Goal: Task Accomplishment & Management: Manage account settings

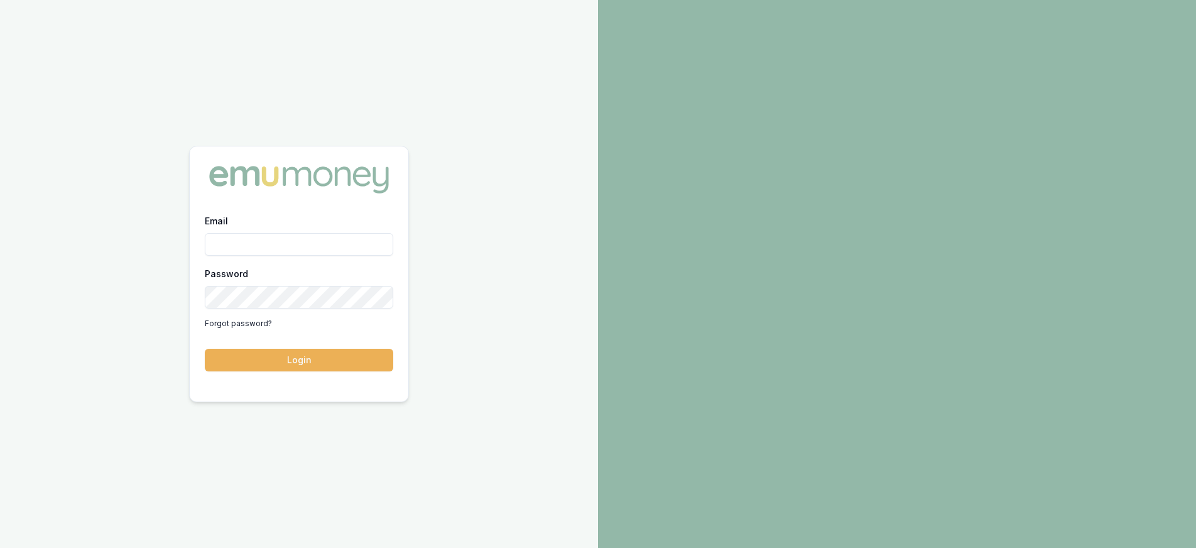
click at [307, 244] on input "Email" at bounding box center [299, 244] width 189 height 23
type input "paul@whoneedsleads.com.au"
click at [205, 349] on button "Login" at bounding box center [299, 360] width 189 height 23
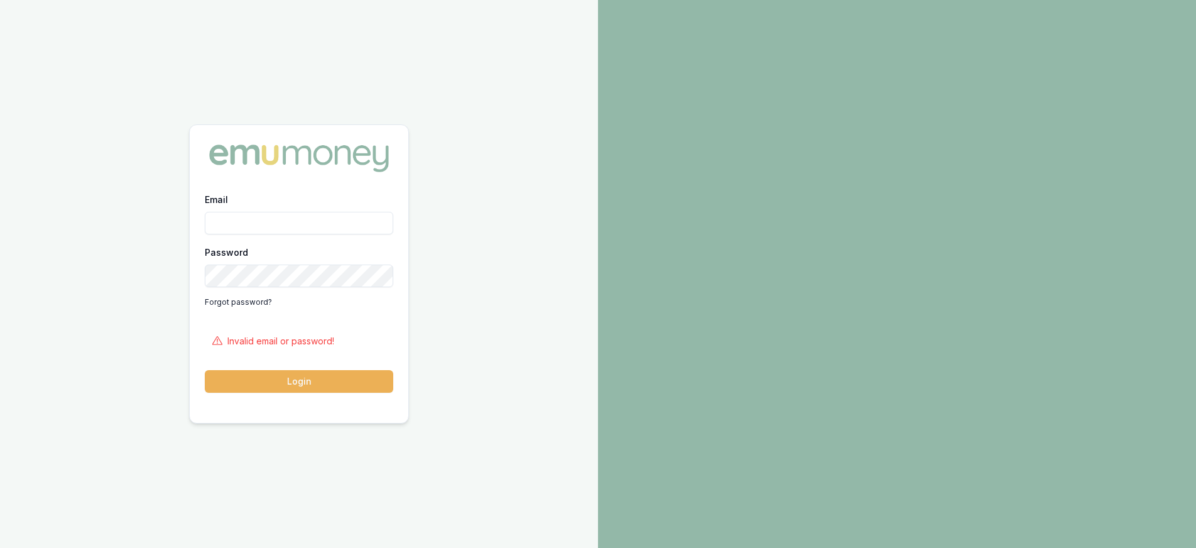
click at [288, 226] on input "Email" at bounding box center [299, 223] width 189 height 23
type input "paul@whoneedsleads.com.au"
click at [331, 373] on button "Login" at bounding box center [299, 381] width 189 height 23
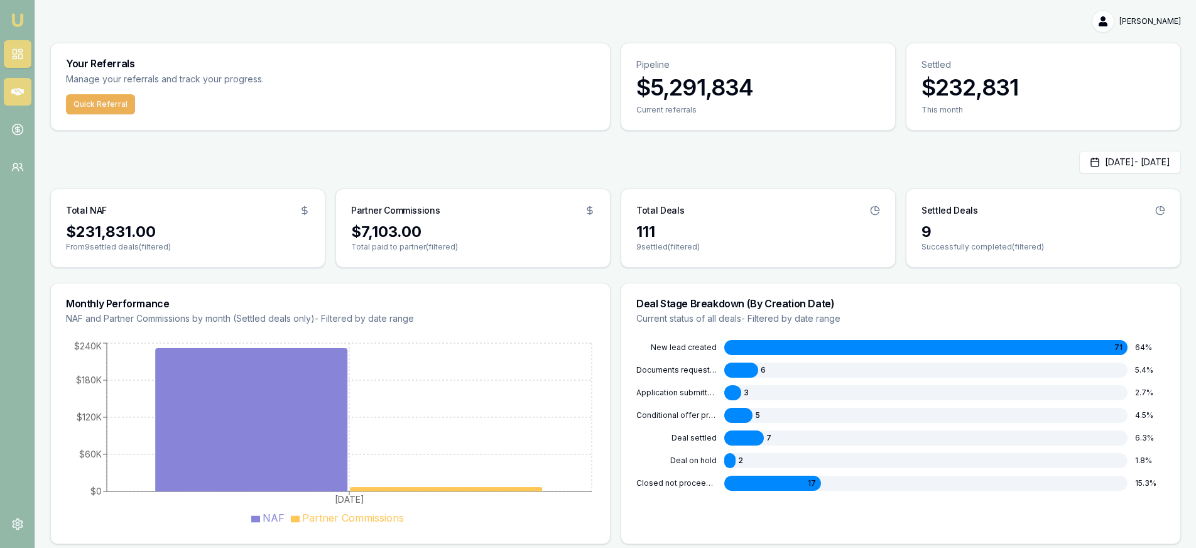
click at [12, 93] on icon at bounding box center [17, 92] width 13 height 8
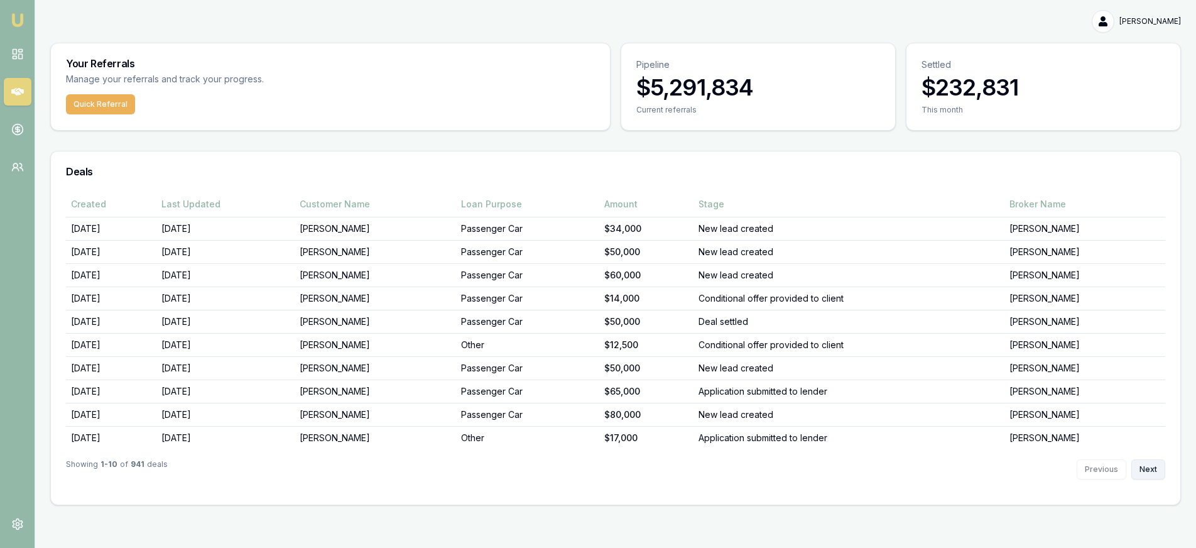
click at [1156, 473] on button "Next" at bounding box center [1149, 469] width 34 height 20
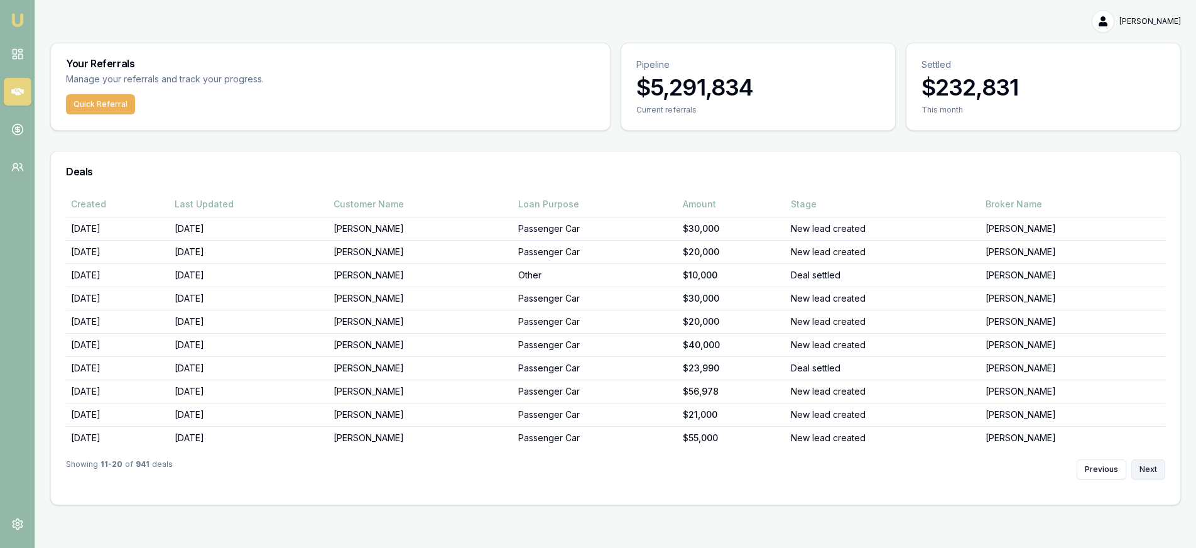
click at [1141, 467] on button "Next" at bounding box center [1149, 469] width 34 height 20
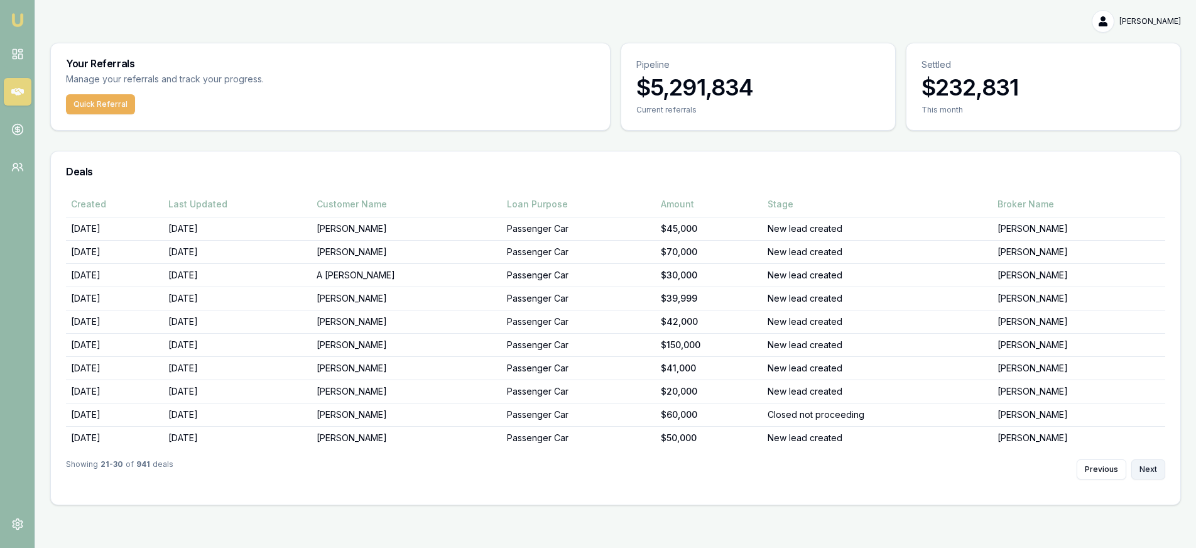
click at [1139, 466] on button "Next" at bounding box center [1149, 469] width 34 height 20
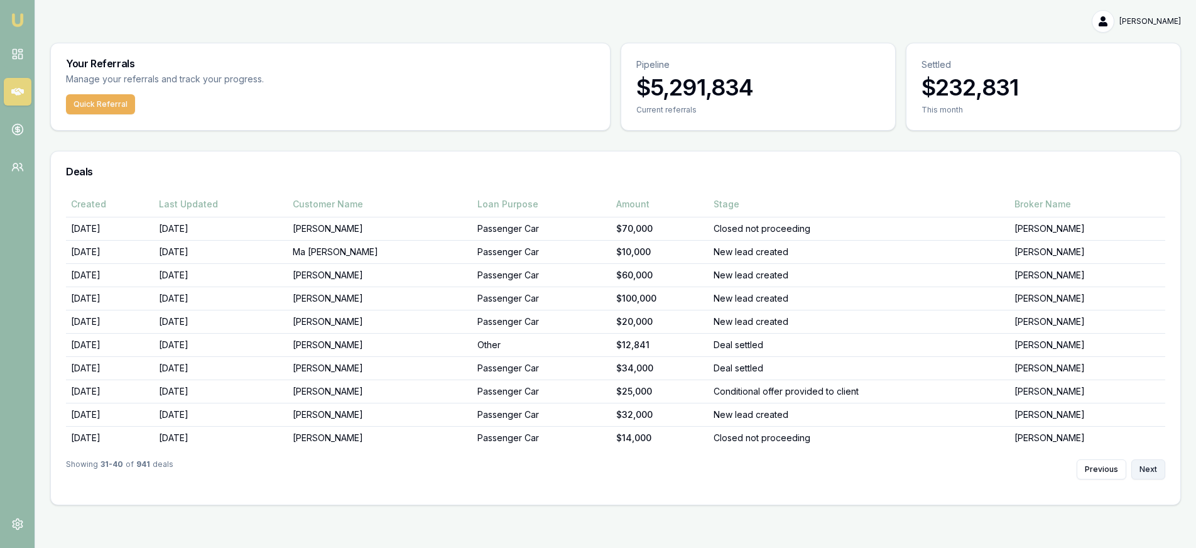
click at [1142, 465] on button "Next" at bounding box center [1149, 469] width 34 height 20
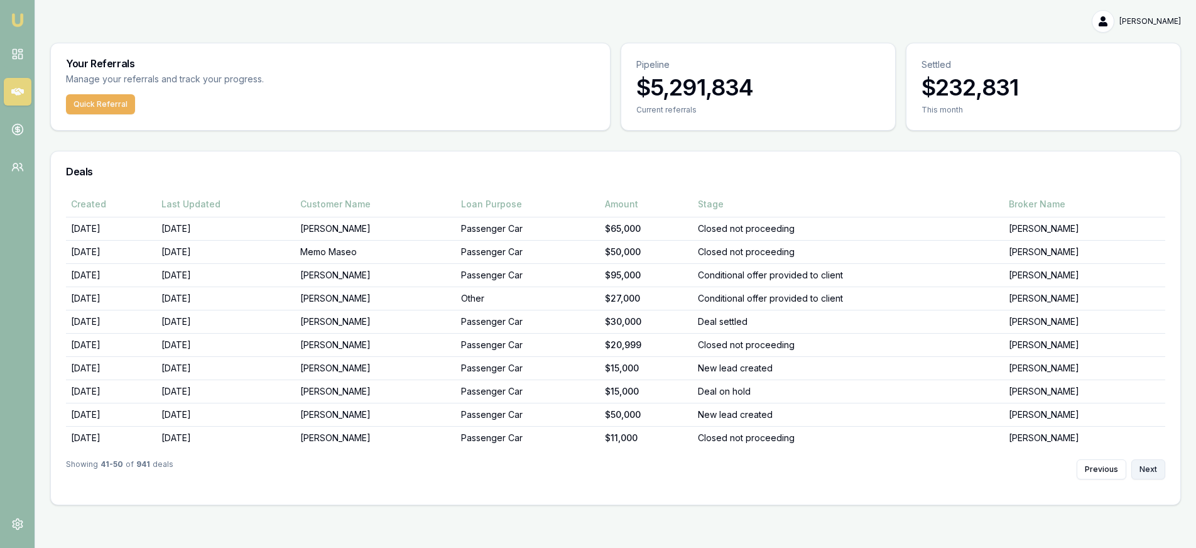
click at [1154, 464] on button "Next" at bounding box center [1149, 469] width 34 height 20
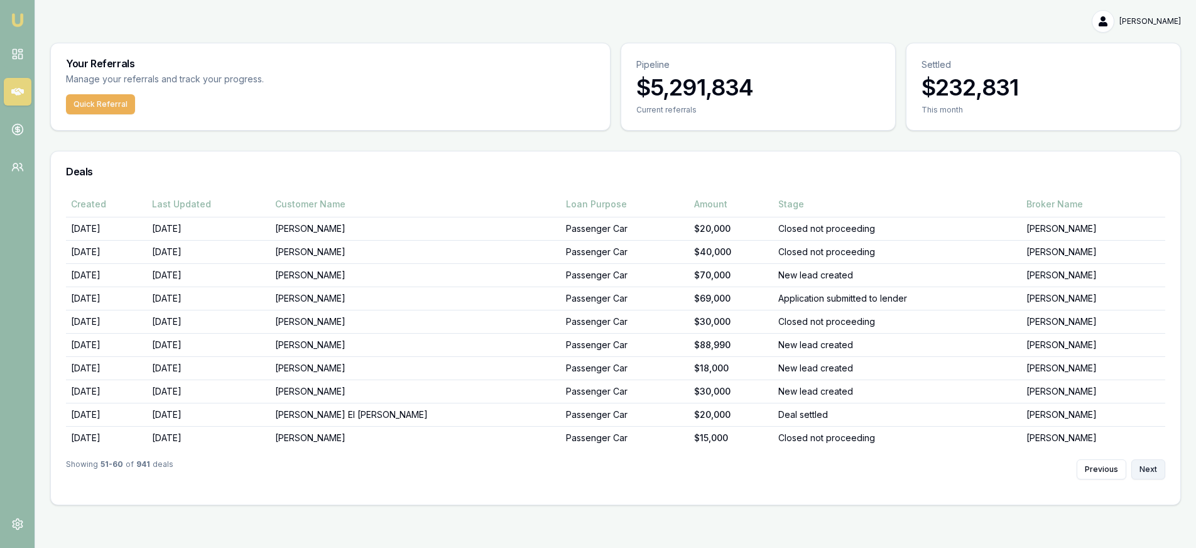
click at [1153, 464] on button "Next" at bounding box center [1149, 469] width 34 height 20
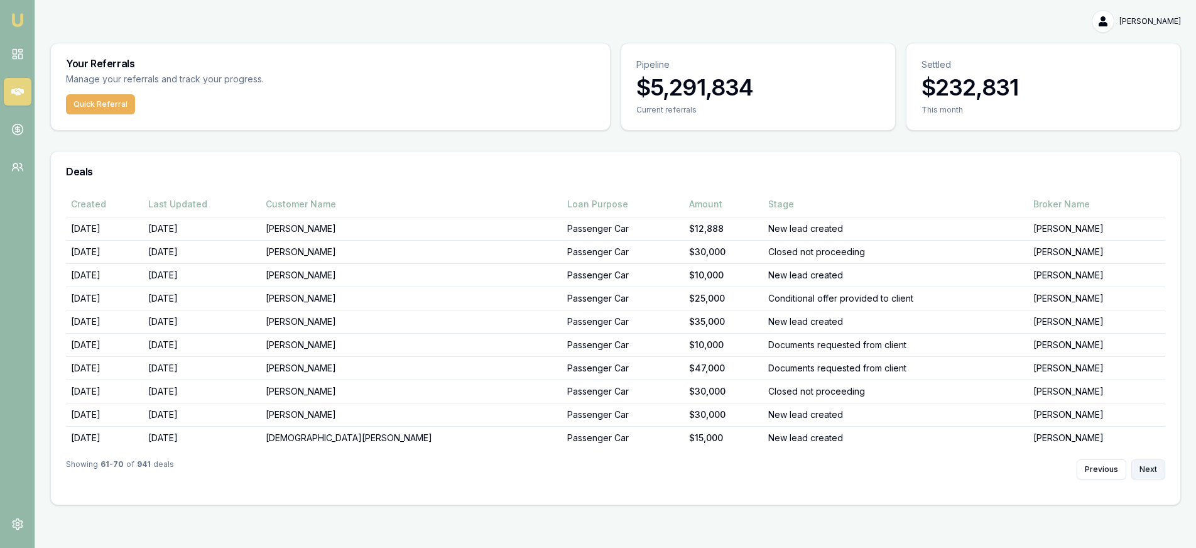
click at [1153, 464] on button "Next" at bounding box center [1149, 469] width 34 height 20
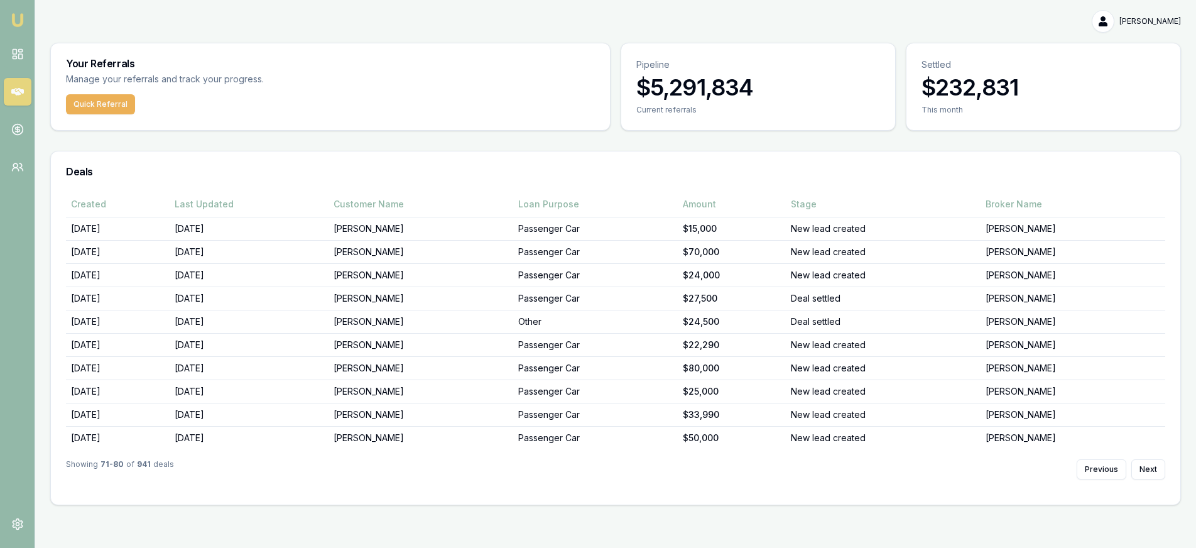
drag, startPoint x: 16, startPoint y: 52, endPoint x: 271, endPoint y: 38, distance: 255.5
click at [15, 52] on icon at bounding box center [17, 54] width 13 height 13
